Goal: Information Seeking & Learning: Learn about a topic

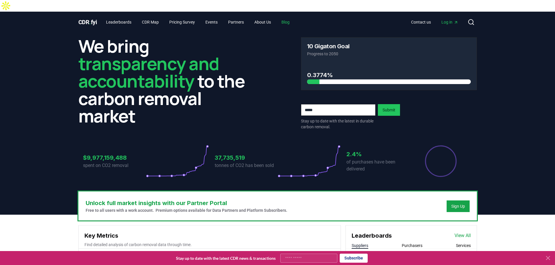
click at [289, 17] on link "Blog" at bounding box center [285, 22] width 17 height 10
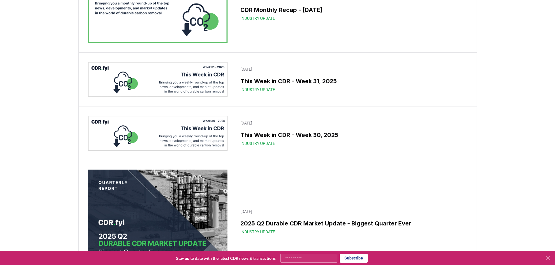
scroll to position [233, 0]
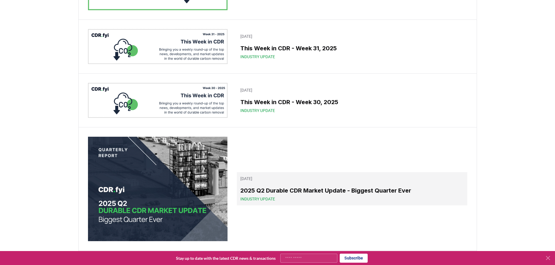
click at [285, 186] on h3 "2025 Q2 Durable CDR Market Update - Biggest Quarter Ever" at bounding box center [351, 190] width 223 height 9
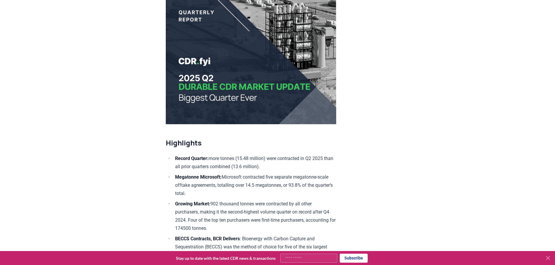
scroll to position [175, 0]
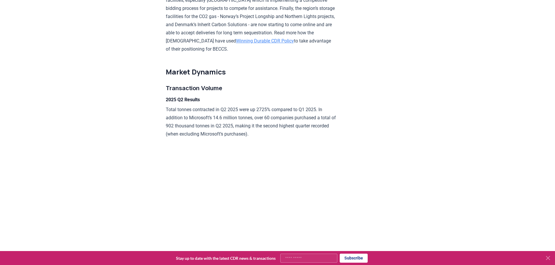
scroll to position [903, 0]
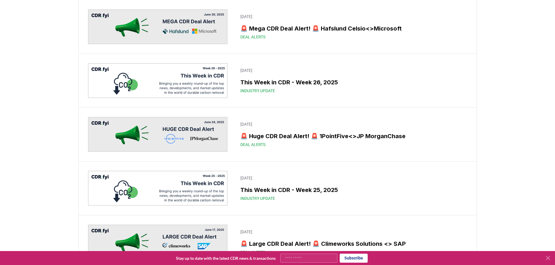
scroll to position [233, 0]
